Goal: Task Accomplishment & Management: Use online tool/utility

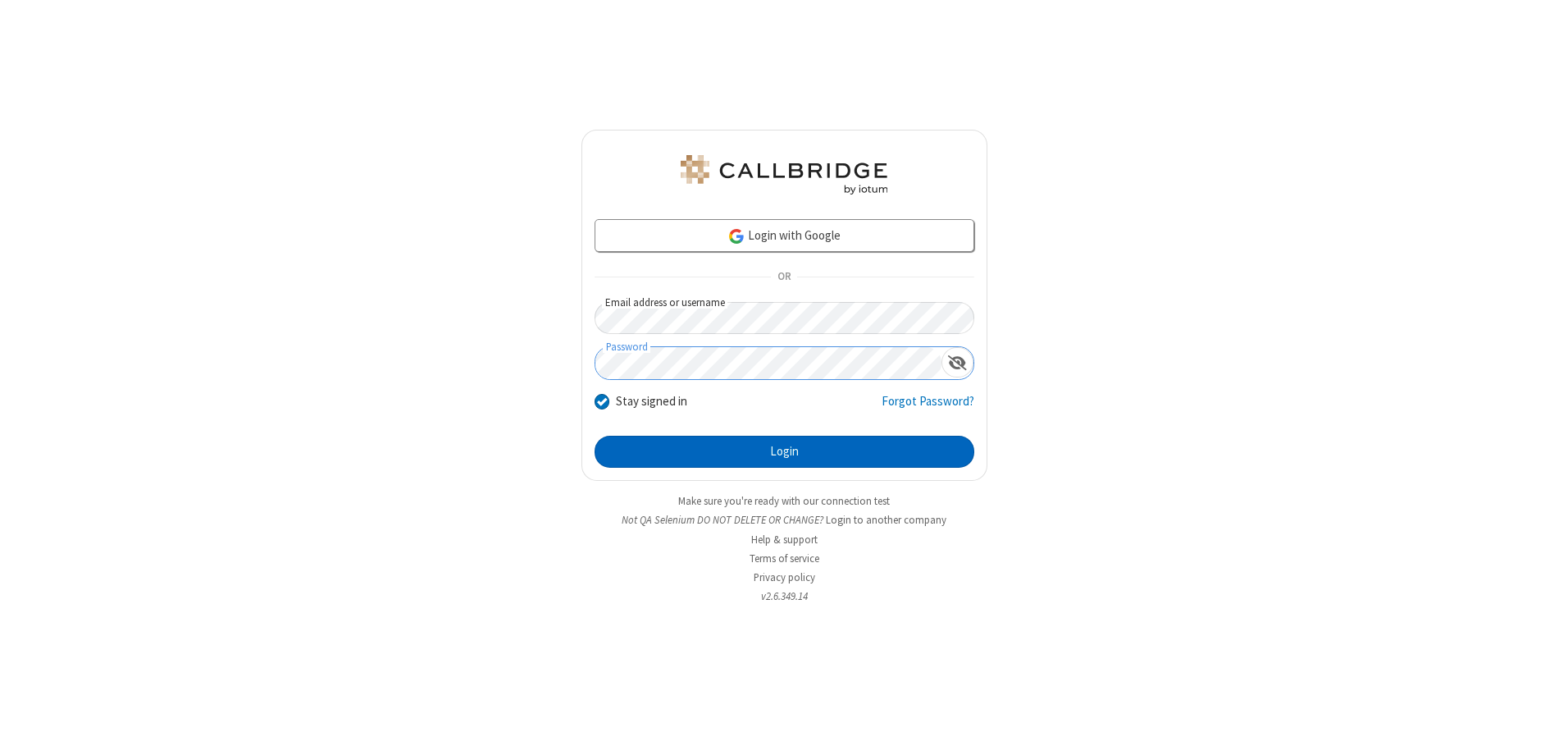
click at [784, 452] on button "Login" at bounding box center [784, 452] width 380 height 33
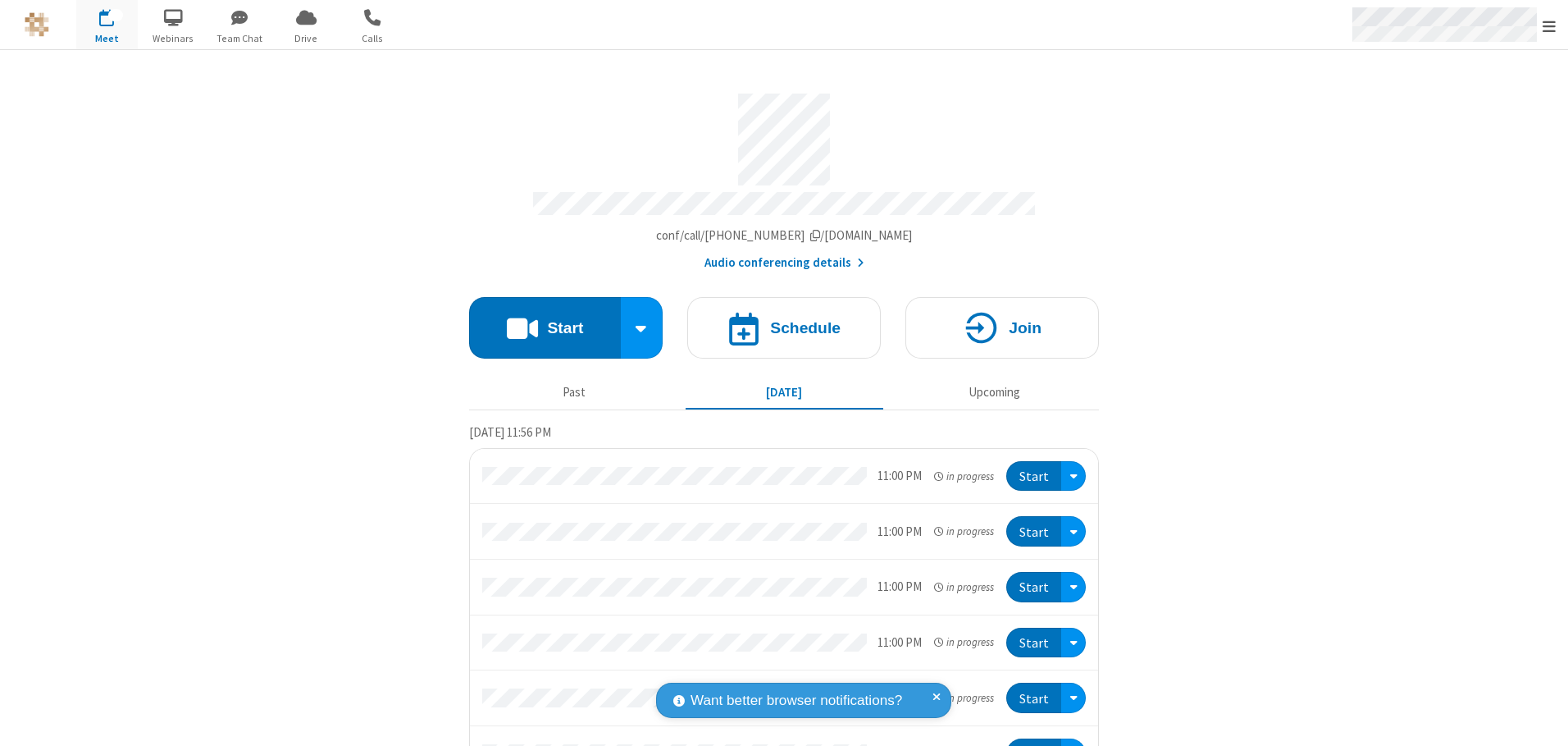
click at [1549, 25] on span "Open menu" at bounding box center [1549, 26] width 13 height 17
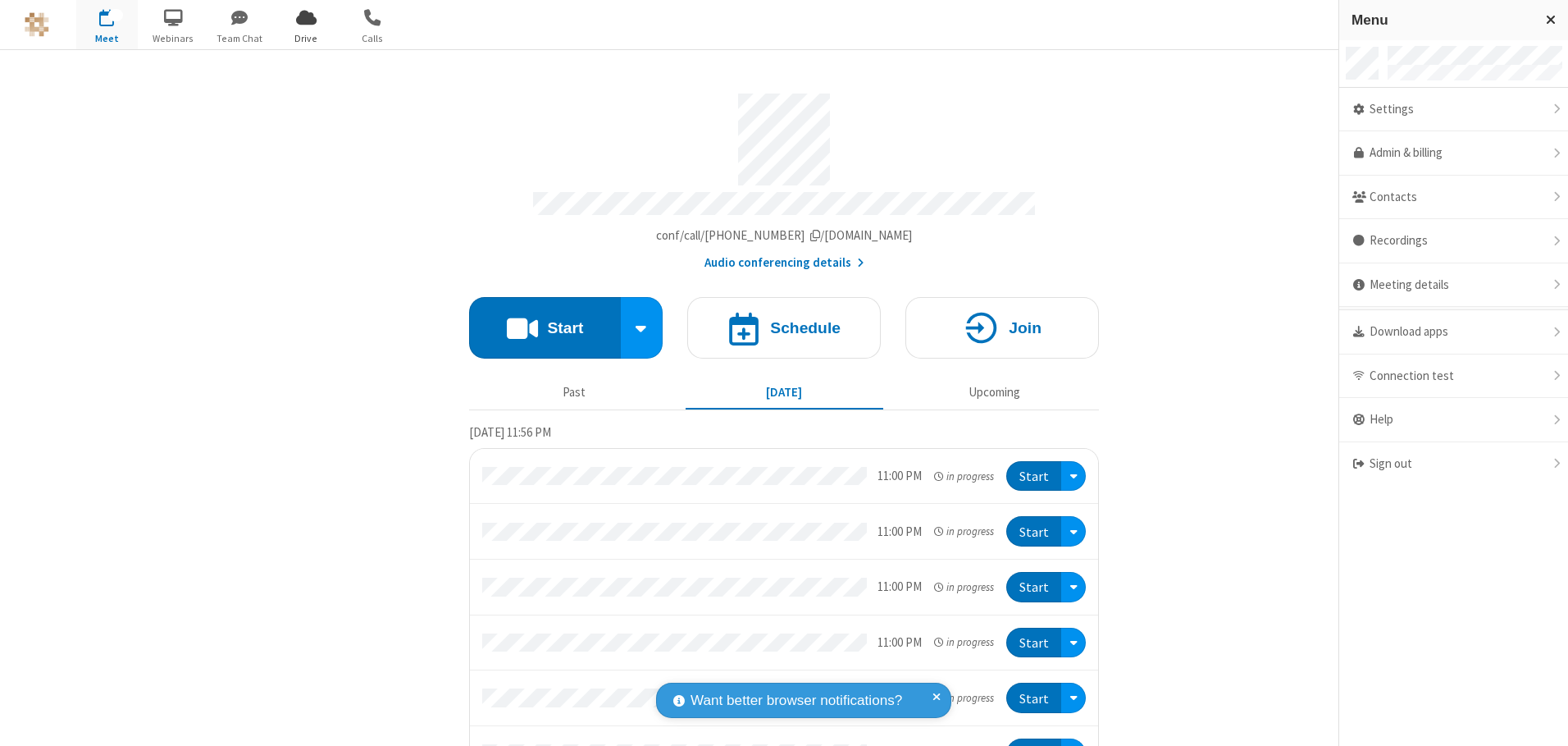
click at [306, 38] on span "Drive" at bounding box center [307, 39] width 61 height 15
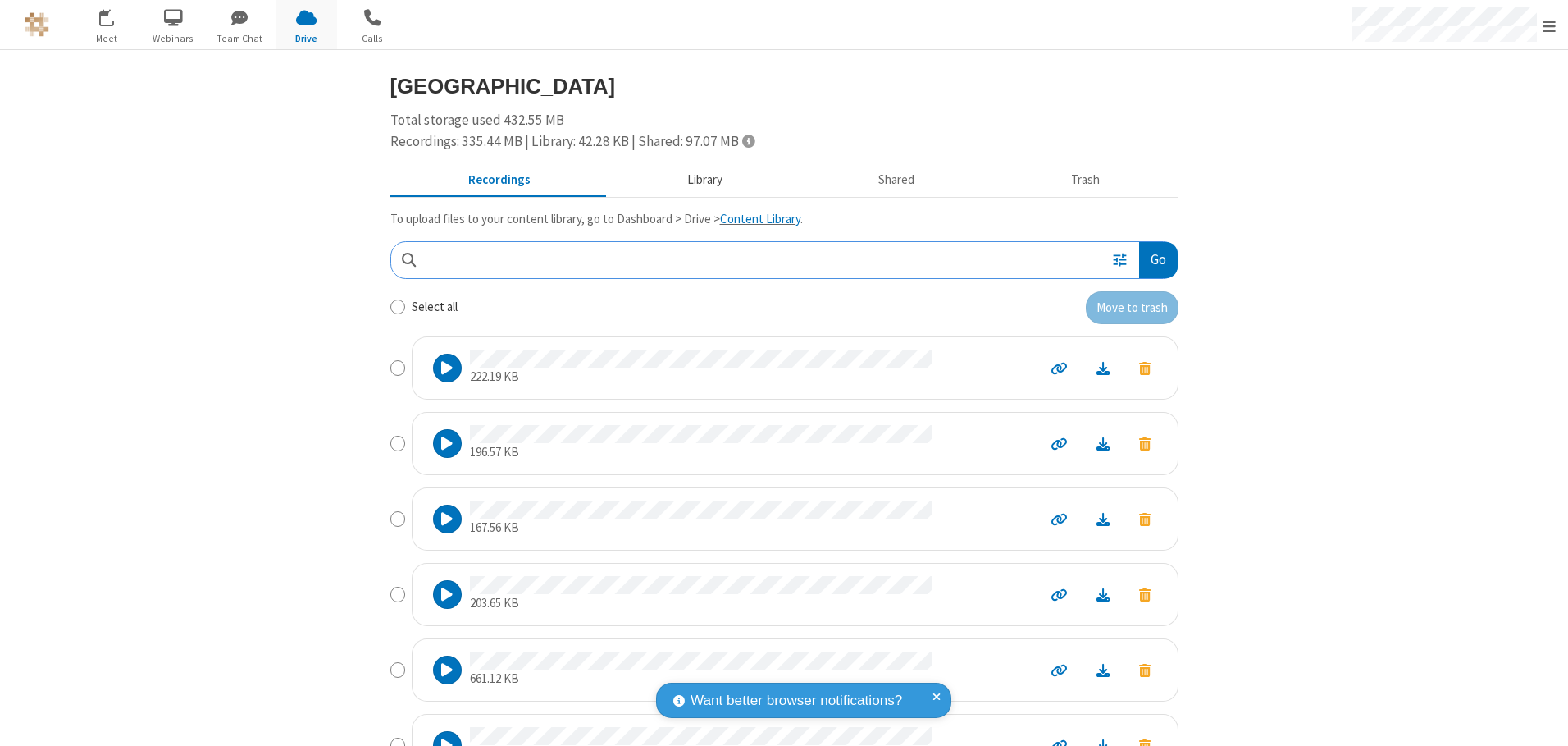
click at [697, 179] on button "Library" at bounding box center [704, 180] width 192 height 32
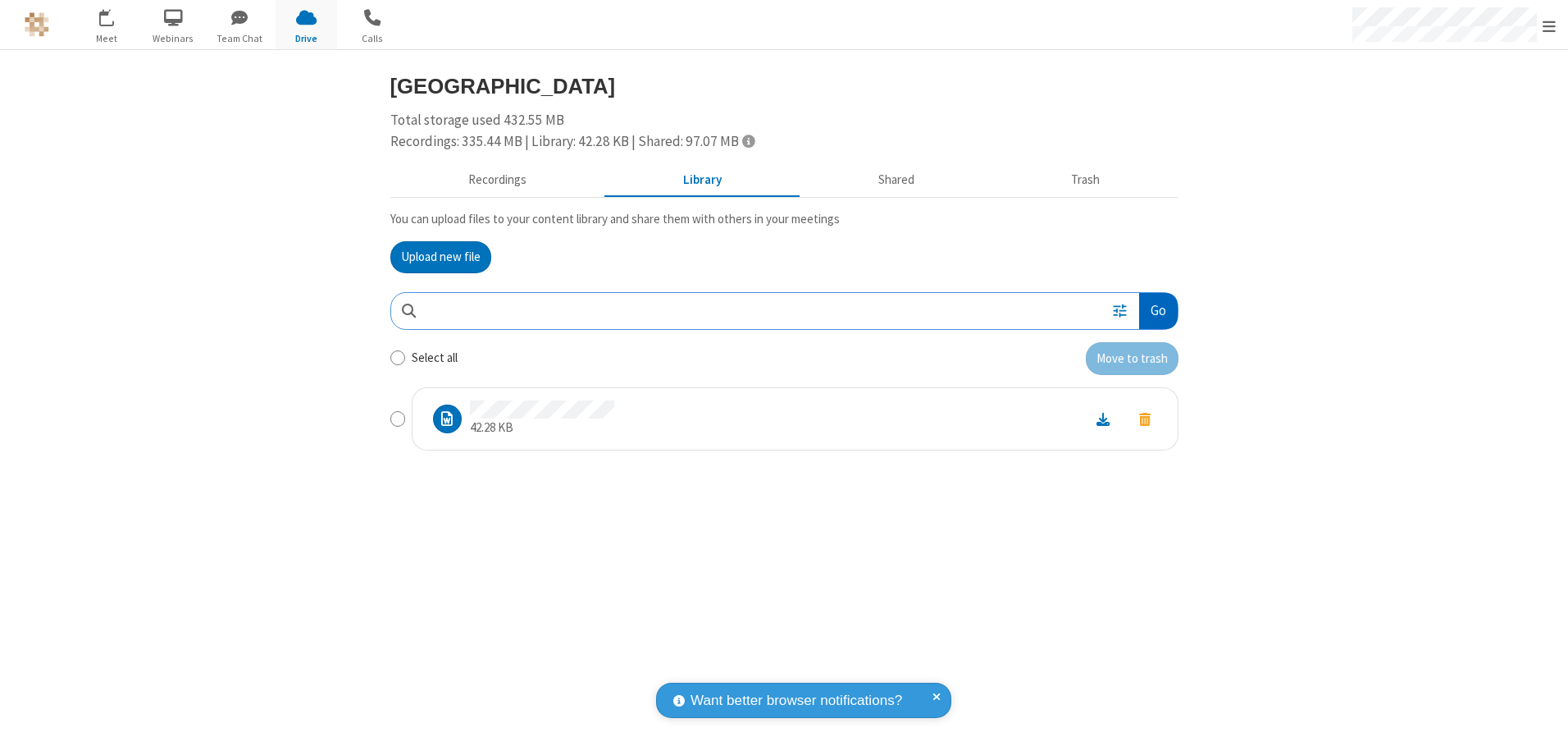
click at [1157, 310] on button "Go" at bounding box center [1157, 311] width 38 height 37
click at [440, 256] on button "Upload new file" at bounding box center [440, 257] width 101 height 33
